Goal: Information Seeking & Learning: Check status

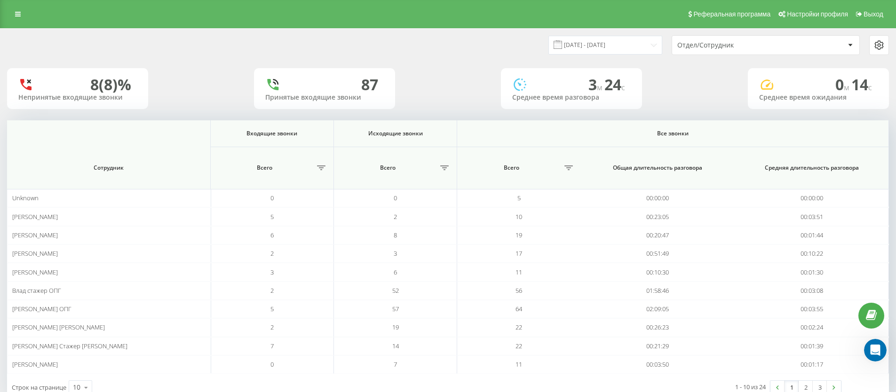
click at [742, 45] on div "Отдел/Сотрудник" at bounding box center [733, 45] width 112 height 8
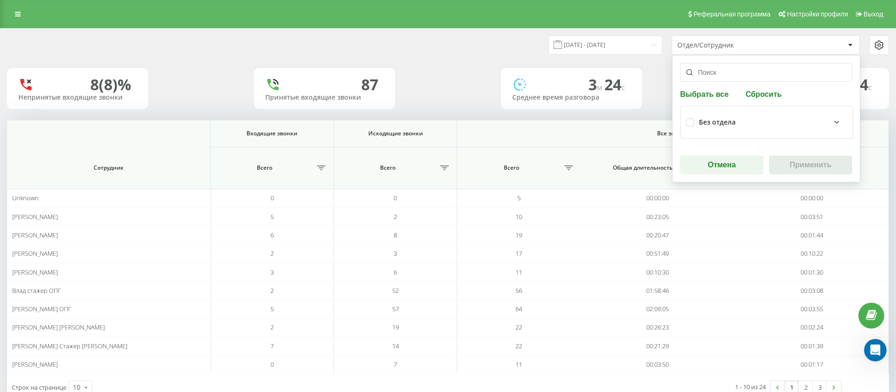
click at [742, 69] on input "text" at bounding box center [766, 72] width 172 height 19
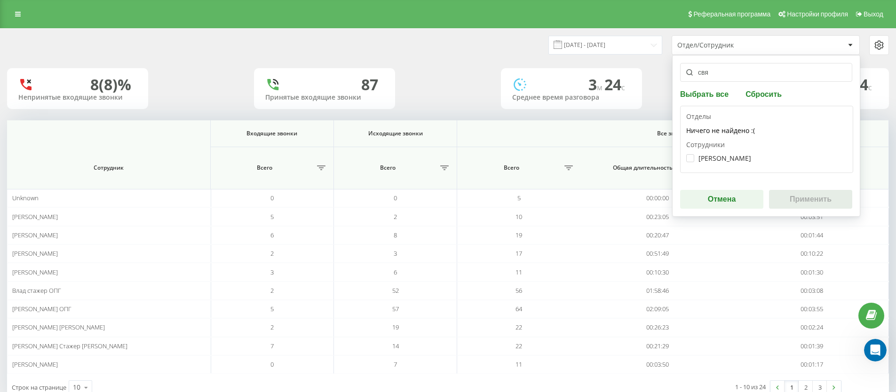
type input "свя"
click at [750, 165] on div "[PERSON_NAME]" at bounding box center [766, 158] width 161 height 17
click at [750, 162] on div "[PERSON_NAME]" at bounding box center [766, 158] width 161 height 17
click at [743, 157] on label "[PERSON_NAME]" at bounding box center [718, 158] width 65 height 8
checkbox input "true"
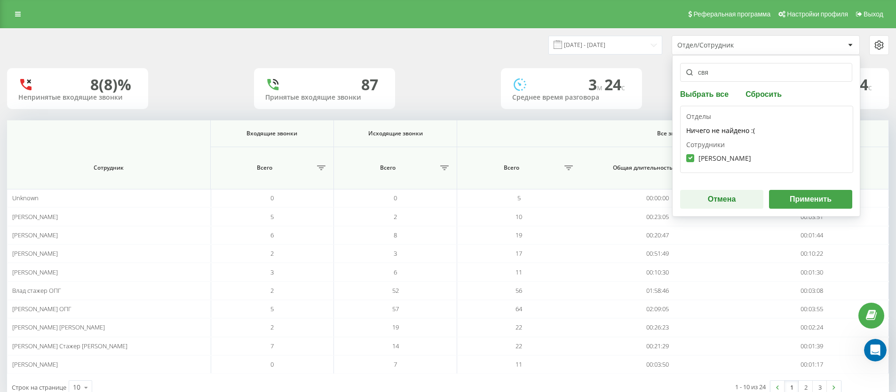
click at [827, 202] on button "Применить" at bounding box center [810, 199] width 83 height 19
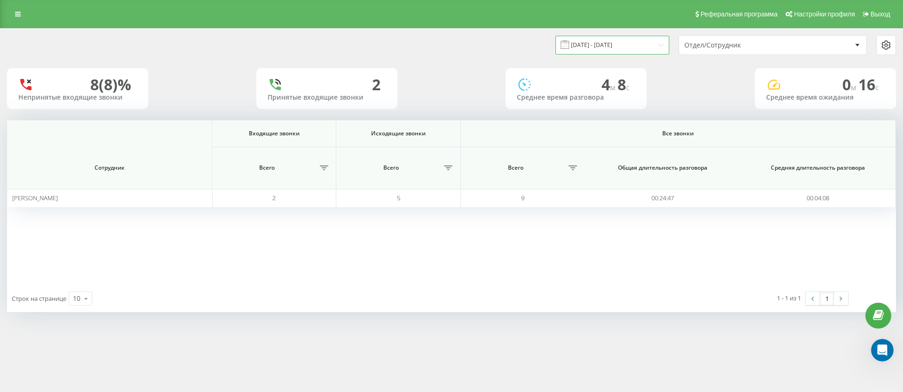
click at [652, 43] on input "19.08.2025 - 19.08.2025" at bounding box center [612, 45] width 114 height 18
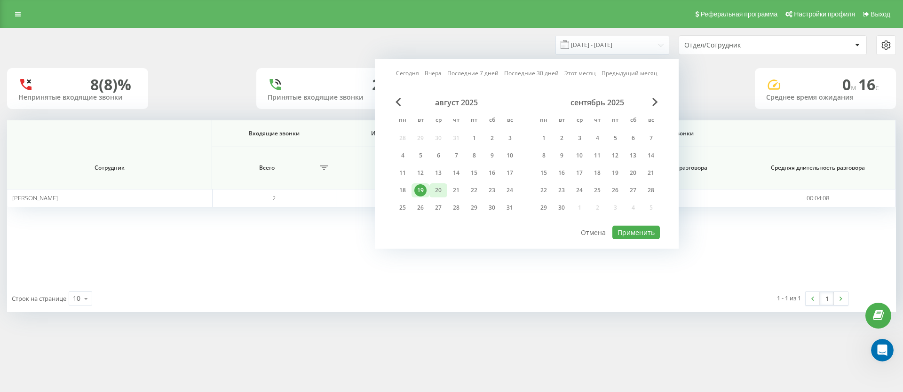
click at [445, 184] on div "20" at bounding box center [438, 190] width 18 height 14
click at [630, 235] on button "Применить" at bounding box center [636, 233] width 48 height 14
type input "20.08.2025 - 20.08.2025"
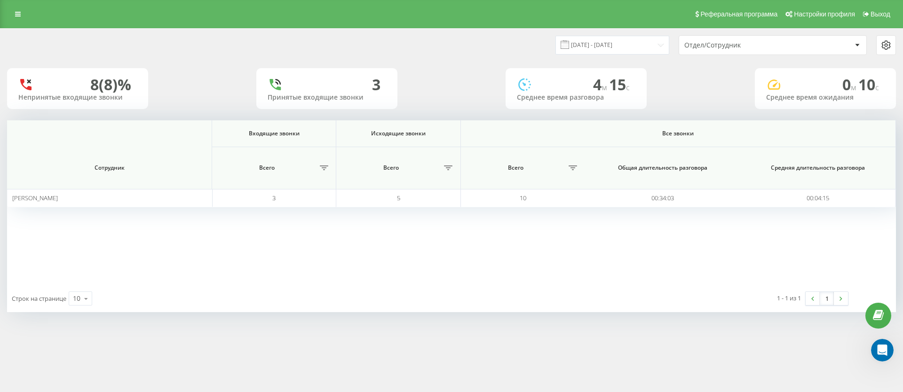
click at [579, 292] on div "1 - 1 из 1 1" at bounding box center [688, 298] width 333 height 27
click at [724, 46] on div "Отдел/Сотрудник" at bounding box center [740, 45] width 112 height 8
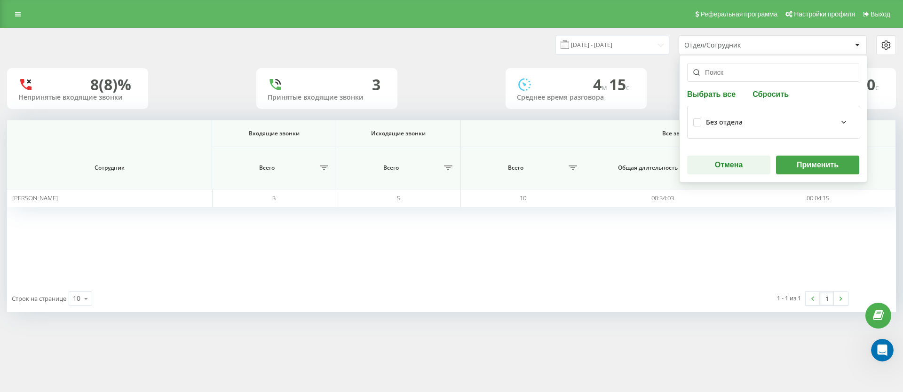
click at [419, 72] on div "8 (8)% Непринятые входящие звонки 3 Принятые входящие звонки 4 м 15 c Среднее в…" at bounding box center [451, 88] width 889 height 41
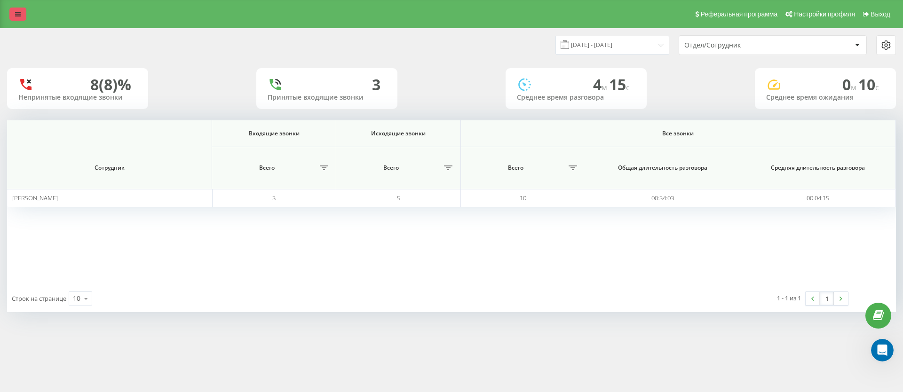
click at [16, 11] on icon at bounding box center [18, 14] width 6 height 7
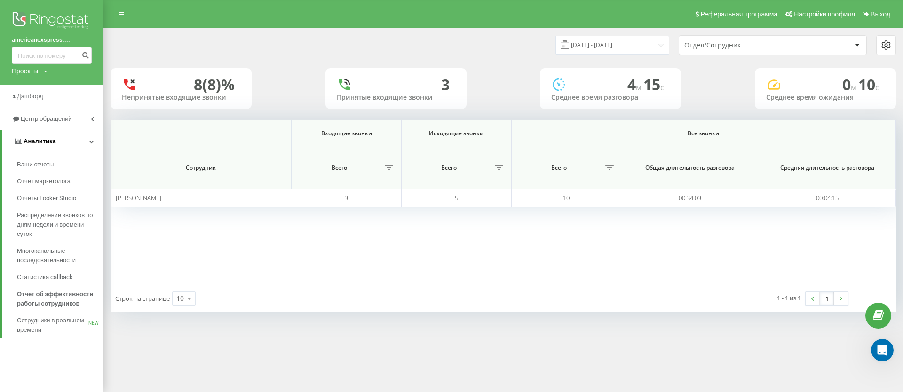
click at [48, 144] on span "Аналитика" at bounding box center [40, 141] width 32 height 7
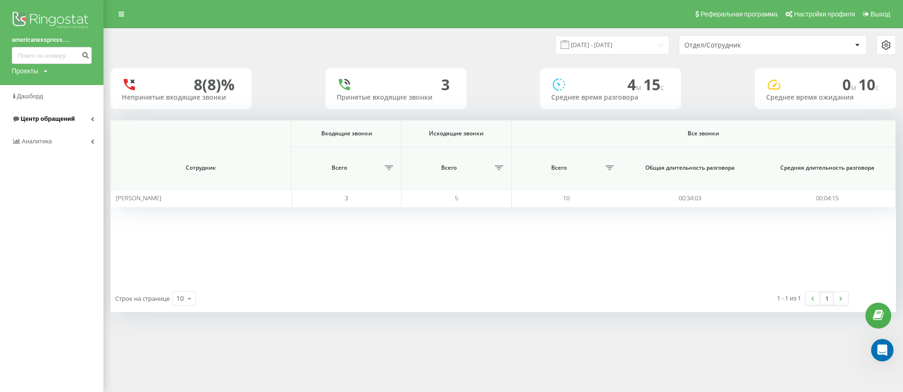
click at [50, 119] on span "Центр обращений" at bounding box center [48, 118] width 54 height 7
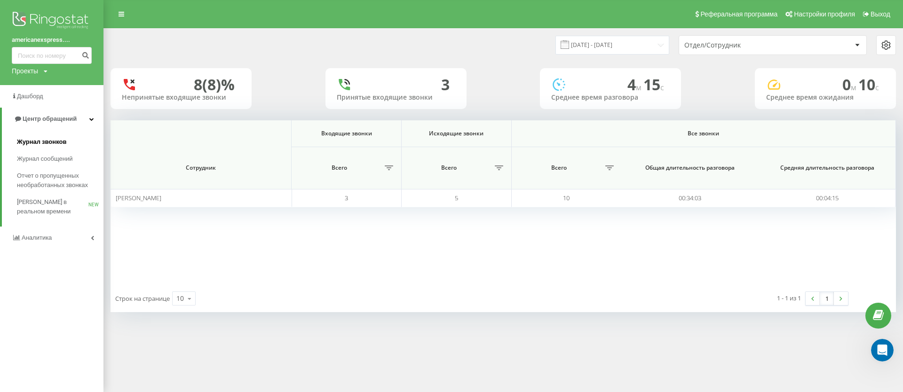
click at [49, 137] on link "Журнал звонков" at bounding box center [60, 142] width 87 height 17
click at [56, 143] on span "Журнал звонков" at bounding box center [41, 141] width 49 height 9
click at [51, 143] on span "Журнал звонков" at bounding box center [41, 141] width 49 height 9
paste input "0634786068"
type input "0634786068"
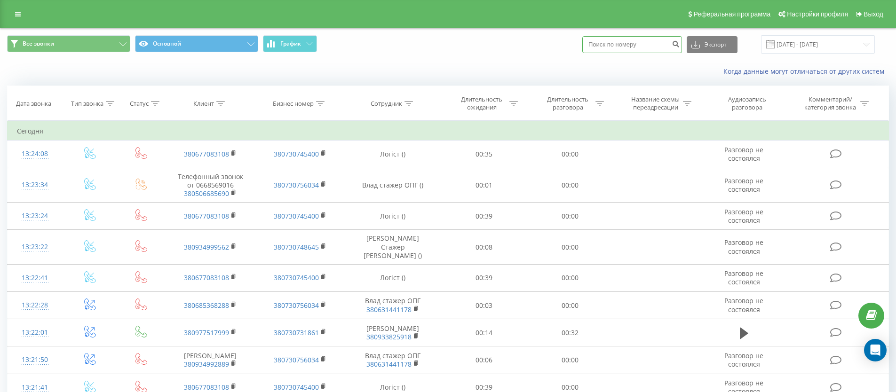
paste input "0634786068"
type input "0634786068"
click at [693, 47] on div "0634786068 Экспорт .csv .xls .xlsx 21.07.2025 - 21.08.2025" at bounding box center [728, 44] width 293 height 18
click at [680, 46] on icon "submit" at bounding box center [676, 43] width 8 height 6
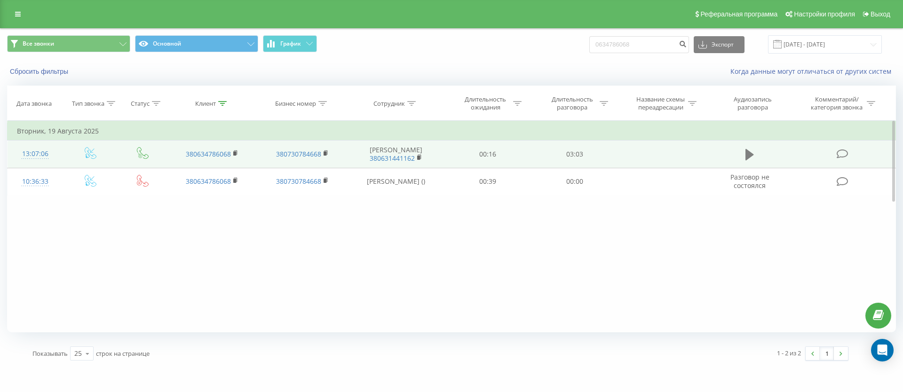
click at [746, 161] on icon at bounding box center [750, 154] width 8 height 13
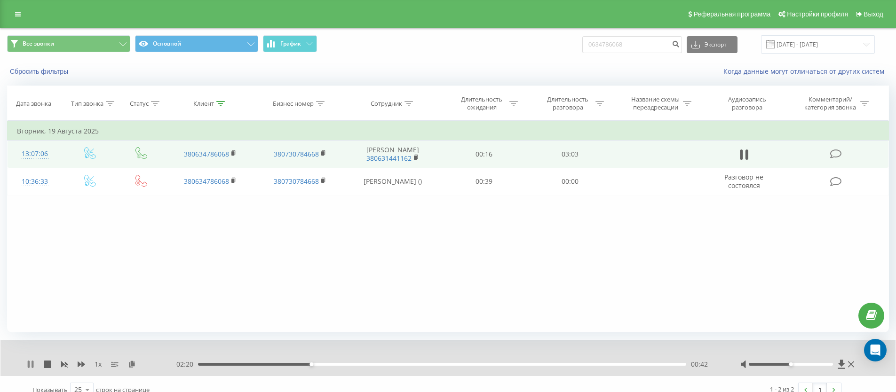
click at [29, 363] on icon at bounding box center [29, 365] width 2 height 8
click at [618, 47] on input "0634786068" at bounding box center [632, 44] width 100 height 17
drag, startPoint x: 646, startPoint y: 43, endPoint x: 576, endPoint y: 47, distance: 70.2
click at [576, 47] on div "Все звонки Основной График 0634786068 Экспорт .csv .xls .xlsx [DATE] - [DATE]" at bounding box center [448, 44] width 882 height 18
paste input "68322701"
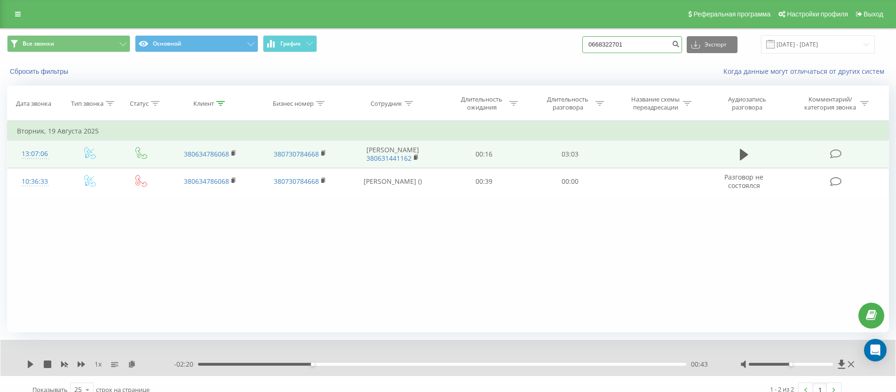
type input "0668322701"
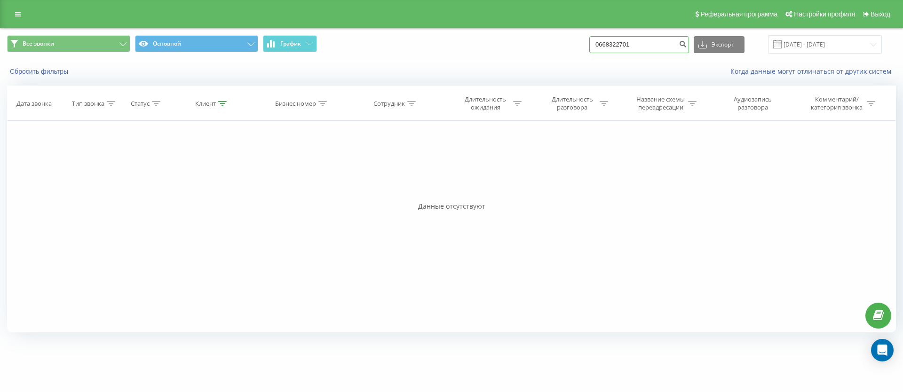
drag, startPoint x: 656, startPoint y: 45, endPoint x: 585, endPoint y: 50, distance: 71.2
click at [585, 50] on div "Все звонки Основной График 0668322701 Экспорт .csv .xls .xlsx 21.05.2025 - 21.0…" at bounding box center [451, 44] width 889 height 18
drag, startPoint x: 661, startPoint y: 45, endPoint x: 604, endPoint y: 42, distance: 57.5
click at [604, 42] on div "Все звонки Основной График 0668322701 Экспорт .csv .xls .xlsx 21.05.2025 - 21.0…" at bounding box center [451, 44] width 889 height 18
click at [687, 45] on icon "submit" at bounding box center [683, 43] width 8 height 6
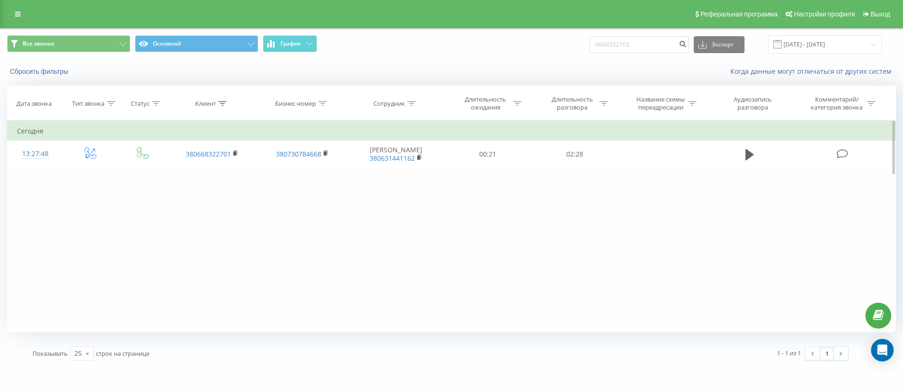
click at [386, 219] on div "Фильтровать по условию Равно Введите значение Отмена OK Фильтровать по условию …" at bounding box center [451, 227] width 889 height 212
click at [22, 18] on link at bounding box center [17, 14] width 17 height 13
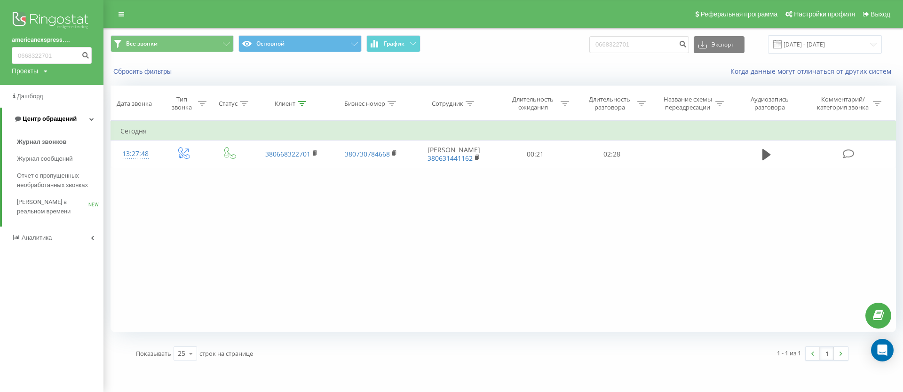
click at [61, 115] on span "Центр обращений" at bounding box center [50, 118] width 54 height 7
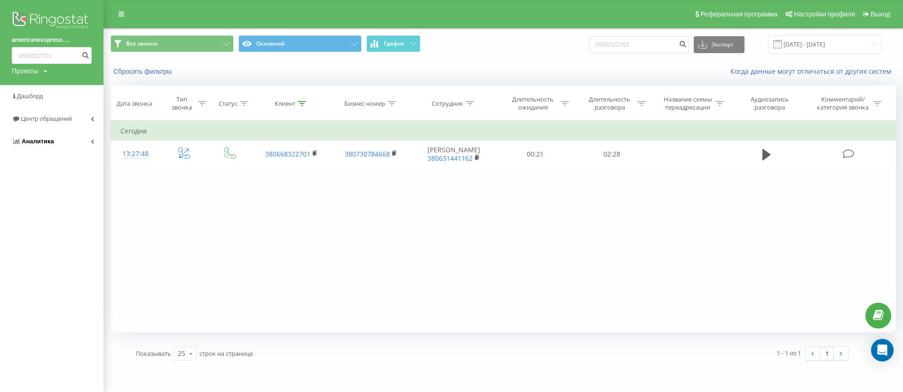
click at [49, 147] on link "Аналитика" at bounding box center [51, 141] width 103 height 23
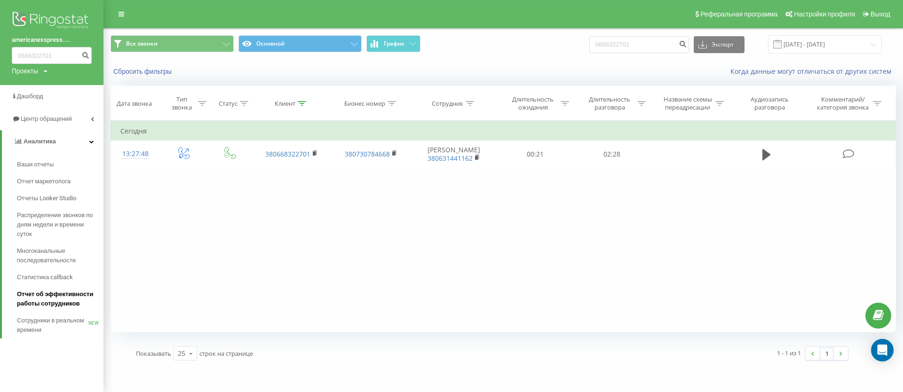
click at [50, 299] on span "Отчет об эффективности работы сотрудников" at bounding box center [58, 299] width 82 height 19
click at [53, 304] on span "Отчет об эффективности работы сотрудников" at bounding box center [58, 299] width 82 height 19
click at [53, 301] on span "Отчет об эффективности работы сотрудников" at bounding box center [58, 299] width 82 height 19
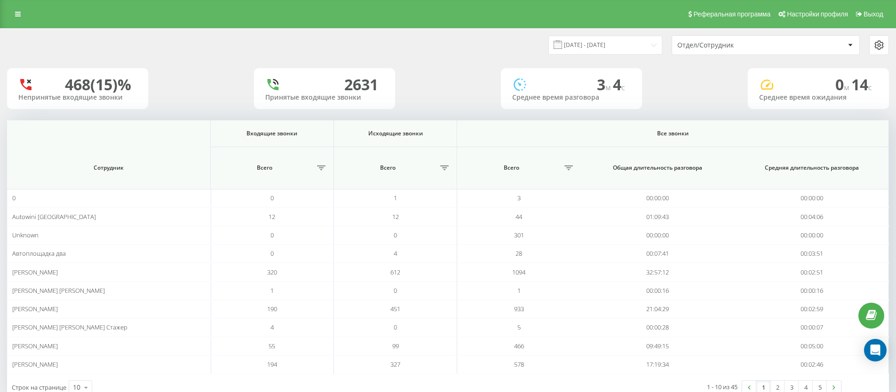
click at [713, 48] on div "Отдел/Сотрудник" at bounding box center [733, 45] width 112 height 8
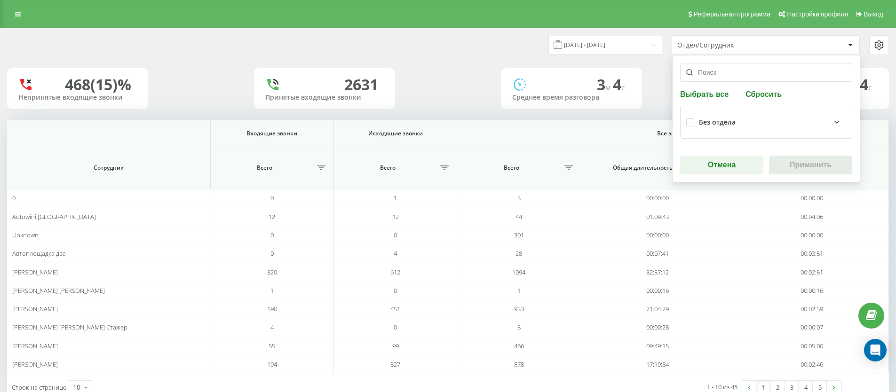
click at [730, 71] on input "text" at bounding box center [766, 72] width 172 height 19
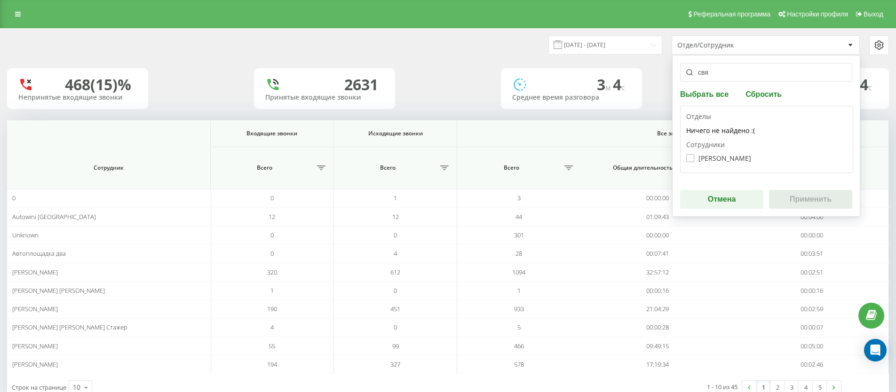
type input "свя"
click at [751, 156] on label "Святослав Роман Стажер" at bounding box center [718, 158] width 65 height 8
checkbox input "true"
click at [822, 198] on button "Применить" at bounding box center [810, 199] width 83 height 19
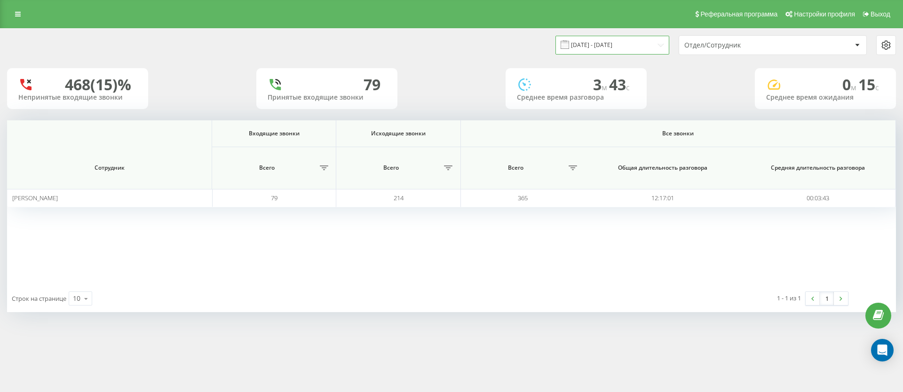
click at [663, 41] on input "21.07.2025 - 21.08.2025" at bounding box center [612, 45] width 114 height 18
click at [674, 275] on div "Входящие звонки Исходящие звонки Все звонки Сотрудник Всего Всего Всего Общая д…" at bounding box center [451, 202] width 889 height 165
click at [654, 40] on input "21.07.2025 - 21.08.2025" at bounding box center [612, 45] width 114 height 18
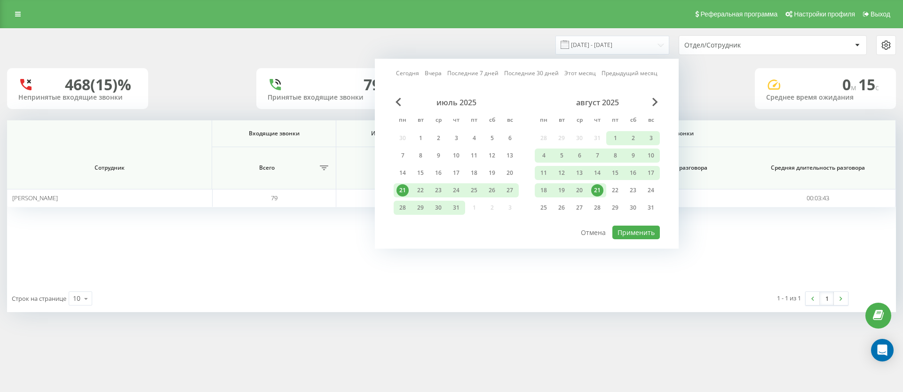
click at [594, 188] on div "21" at bounding box center [597, 190] width 12 height 12
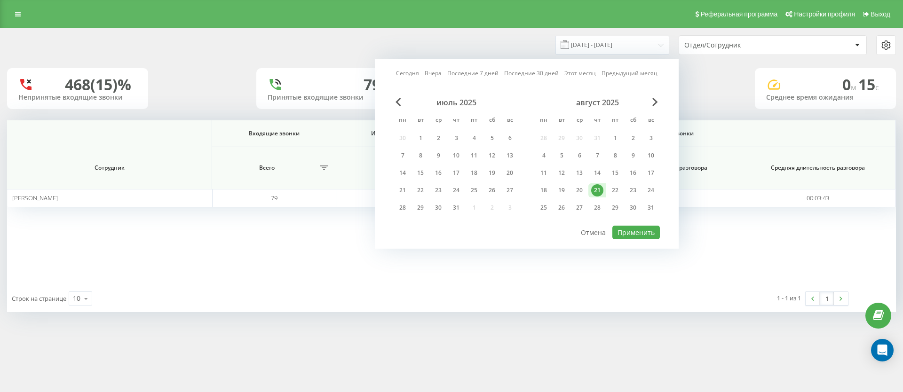
click at [629, 223] on div "июль 2025 пн вт ср чт пт сб вс 30 1 2 3 4 5 6 7 8 9 10 11 12 13 14 15 16 17 18 …" at bounding box center [527, 161] width 266 height 127
click at [635, 233] on button "Применить" at bounding box center [636, 233] width 48 height 14
type input "[DATE] - [DATE]"
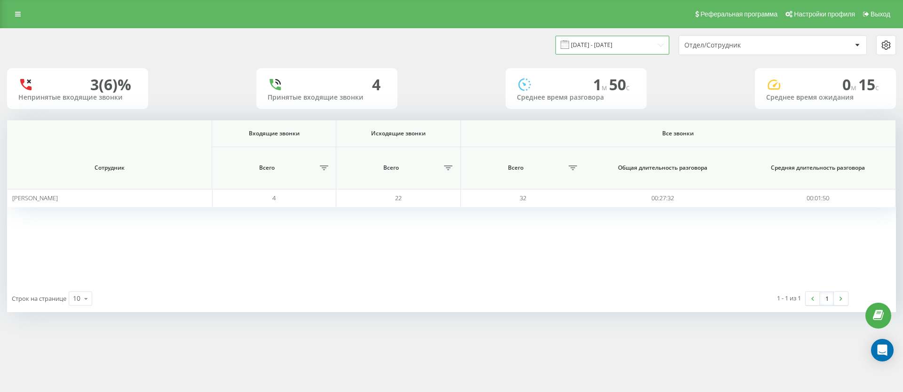
click at [619, 41] on input "[DATE] - [DATE]" at bounding box center [612, 45] width 114 height 18
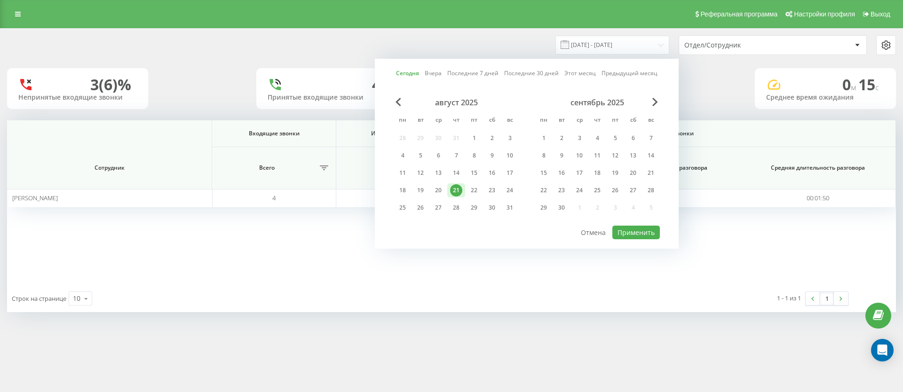
click at [460, 194] on div "21" at bounding box center [456, 190] width 12 height 12
click at [635, 226] on button "Применить" at bounding box center [636, 233] width 48 height 14
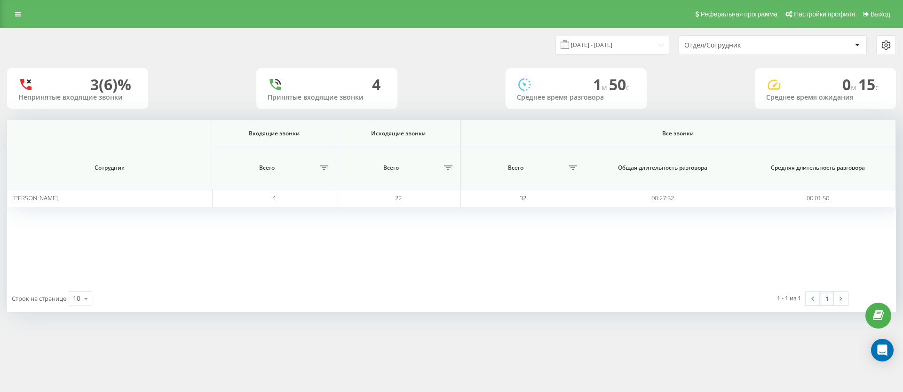
click at [716, 42] on div "Отдел/Сотрудник" at bounding box center [740, 45] width 112 height 8
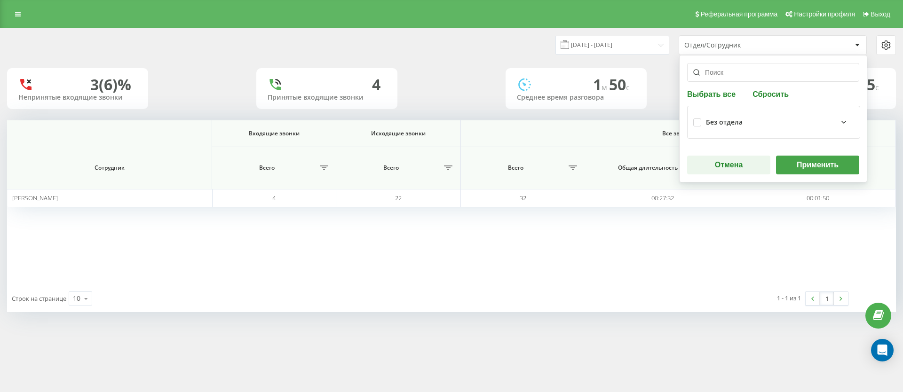
click at [714, 71] on input "text" at bounding box center [773, 72] width 172 height 19
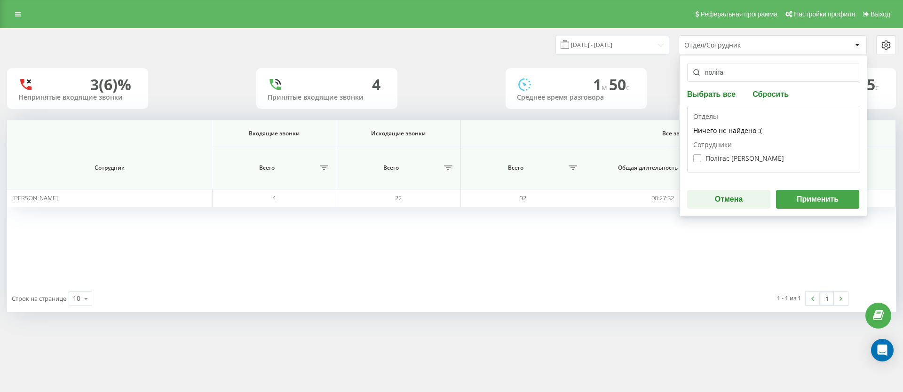
type input "поліга"
click at [784, 158] on label "Полігас Владислав Олександрович" at bounding box center [738, 158] width 91 height 8
checkbox input "true"
click at [823, 197] on button "Применить" at bounding box center [817, 199] width 83 height 19
